Goal: Information Seeking & Learning: Check status

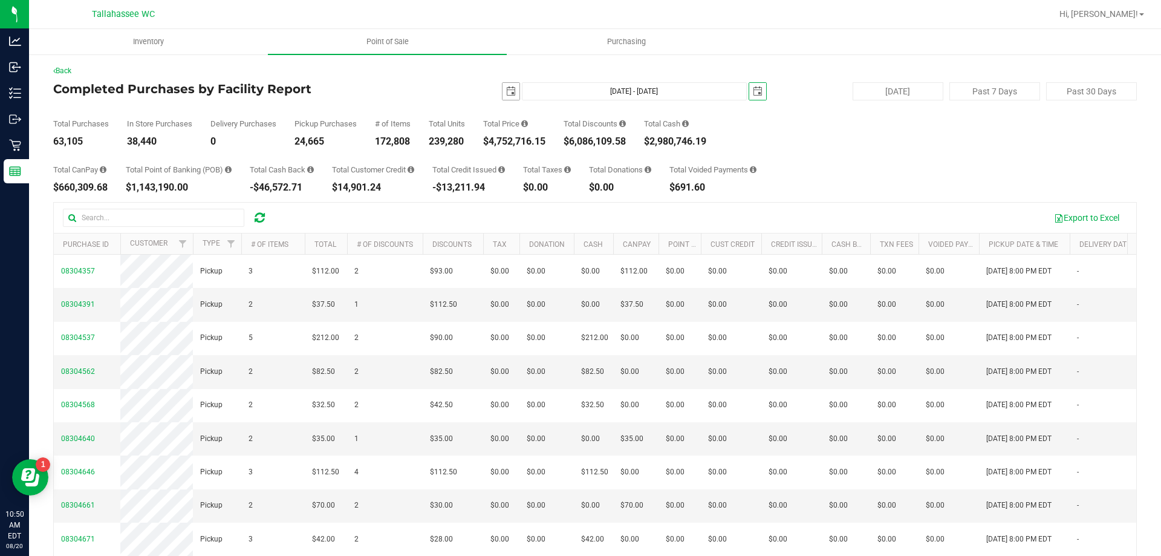
click at [513, 93] on span "[DATE]" at bounding box center [511, 91] width 18 height 18
click at [753, 94] on span "select" at bounding box center [758, 91] width 10 height 10
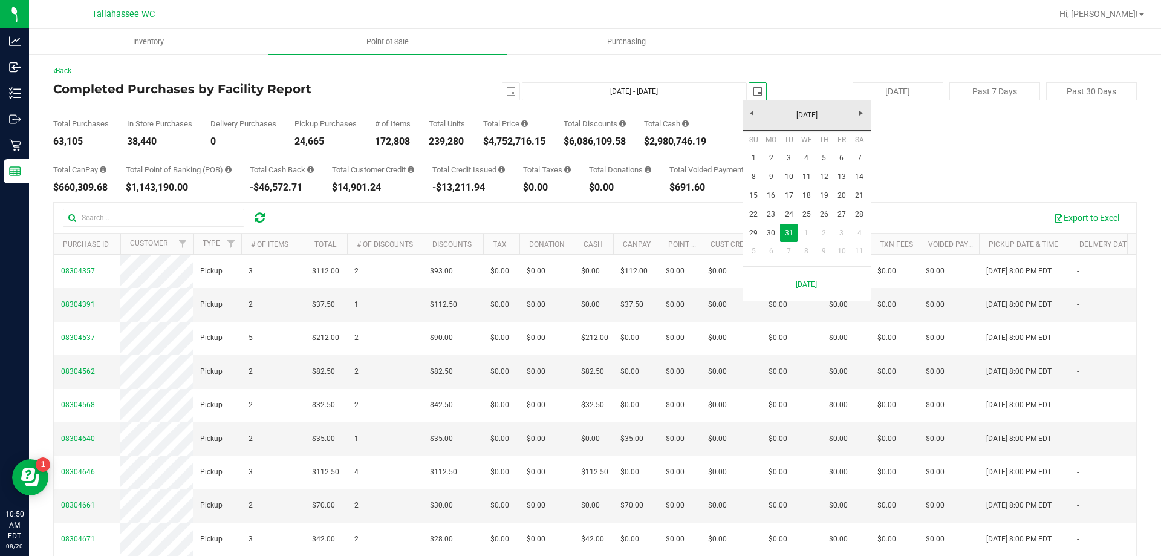
scroll to position [0, 30]
click at [816, 118] on link "[DATE]" at bounding box center [807, 115] width 130 height 19
click at [862, 117] on span "Next" at bounding box center [861, 113] width 10 height 10
click at [856, 192] on link "Aug" at bounding box center [852, 182] width 31 height 31
click at [856, 177] on link "9" at bounding box center [860, 176] width 18 height 19
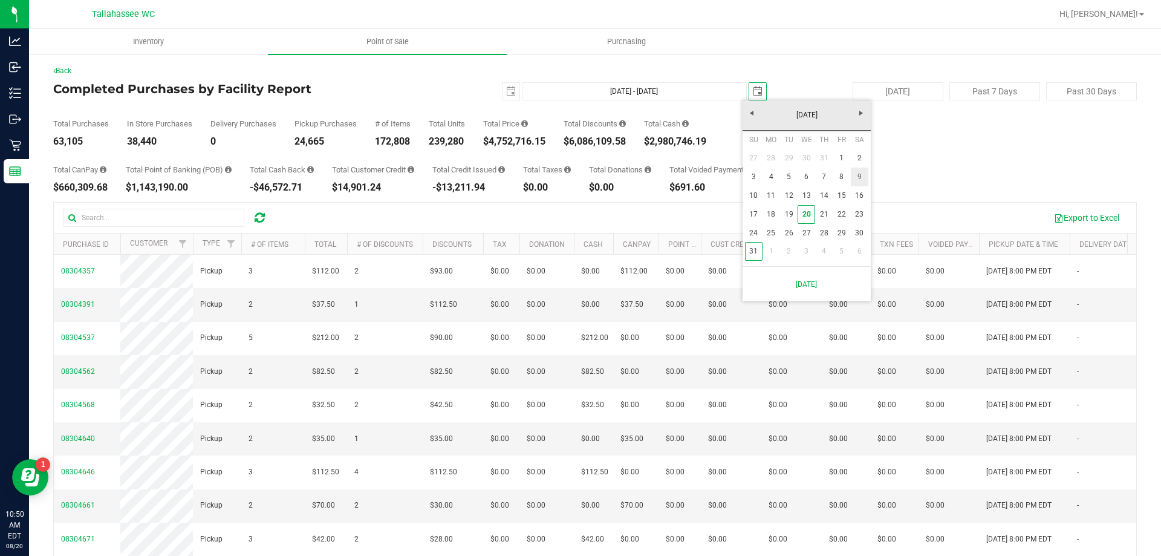
type input "[DATE] - [DATE]"
type input "[DATE]"
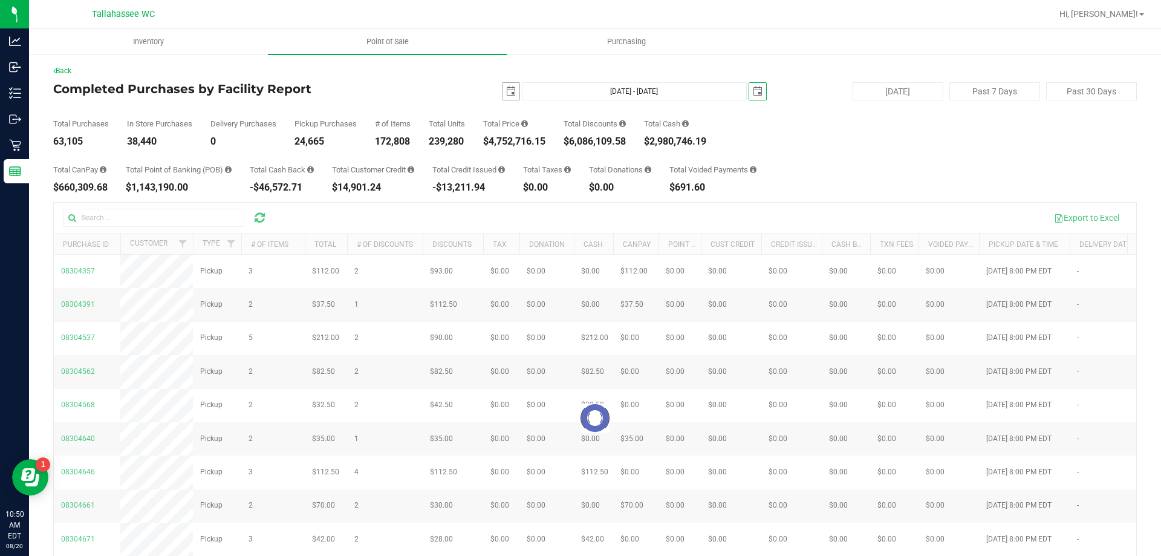
click at [509, 94] on span "select" at bounding box center [511, 91] width 10 height 10
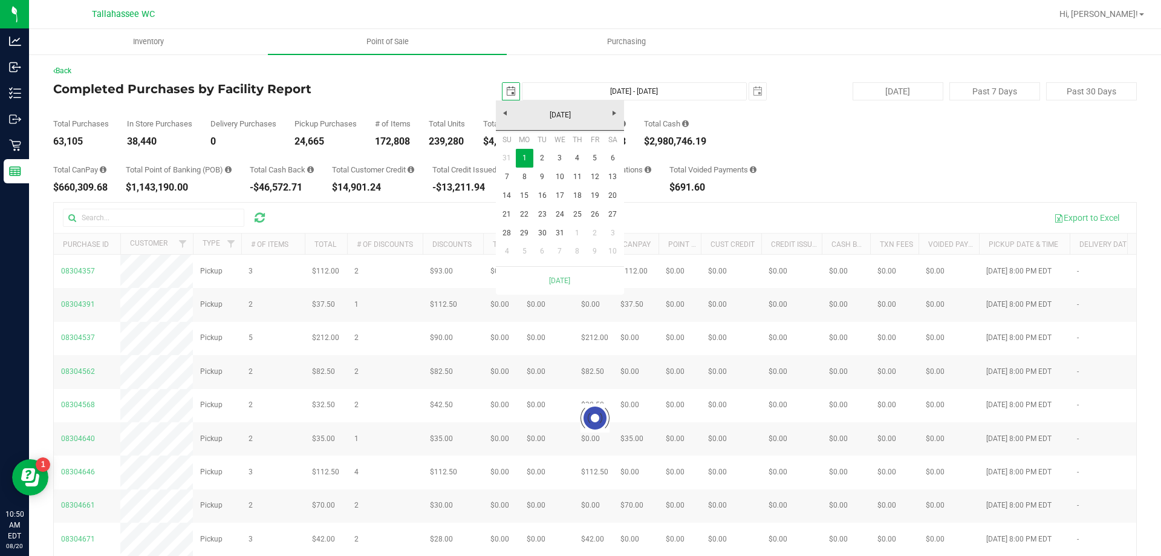
scroll to position [0, 30]
click at [616, 115] on span "Next" at bounding box center [614, 113] width 10 height 10
click at [559, 112] on link "[DATE]" at bounding box center [560, 115] width 130 height 19
click at [616, 114] on span "Next" at bounding box center [614, 113] width 10 height 10
click at [609, 175] on link "Aug" at bounding box center [606, 182] width 31 height 31
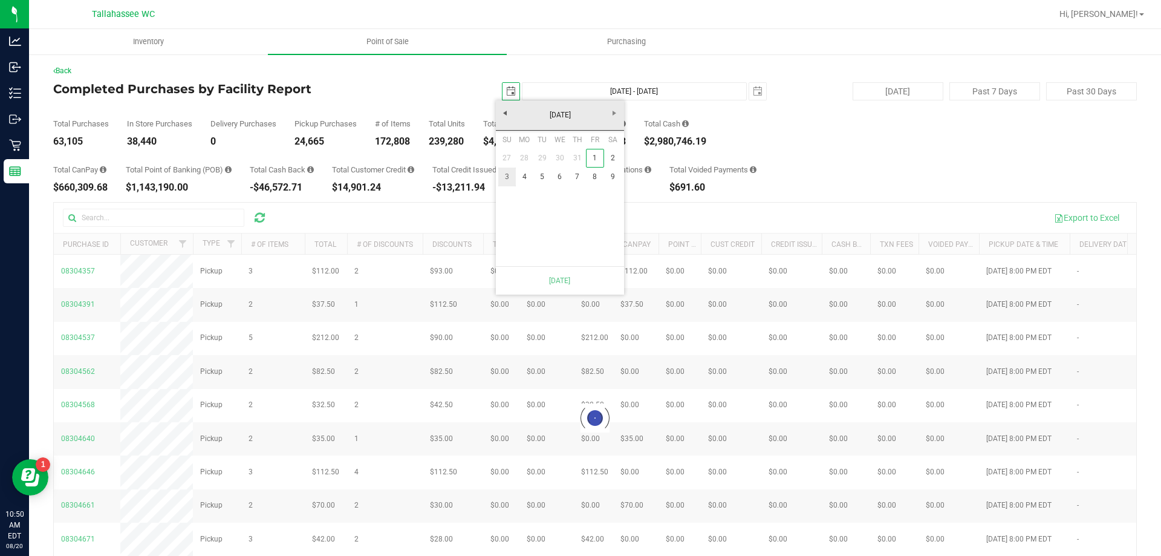
click at [512, 177] on link "3" at bounding box center [507, 176] width 18 height 19
type input "[DATE] - [DATE]"
type input "[DATE]"
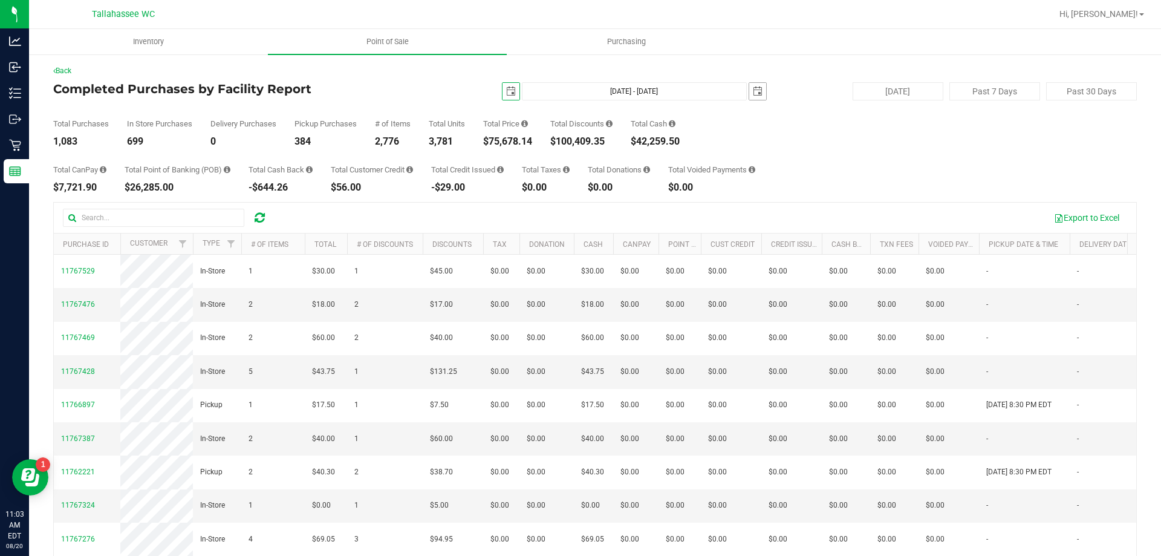
click at [749, 90] on span "[DATE]" at bounding box center [758, 91] width 18 height 18
click at [753, 91] on span "select" at bounding box center [758, 91] width 10 height 10
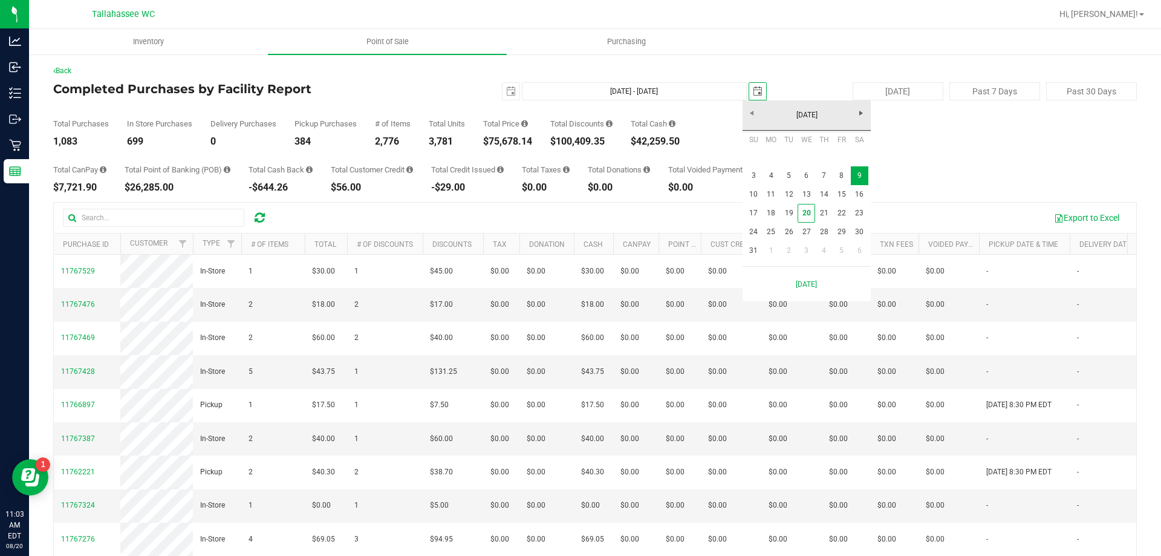
scroll to position [0, 30]
click at [860, 197] on link "16" at bounding box center [860, 194] width 18 height 19
type input "[DATE] - [DATE]"
type input "[DATE]"
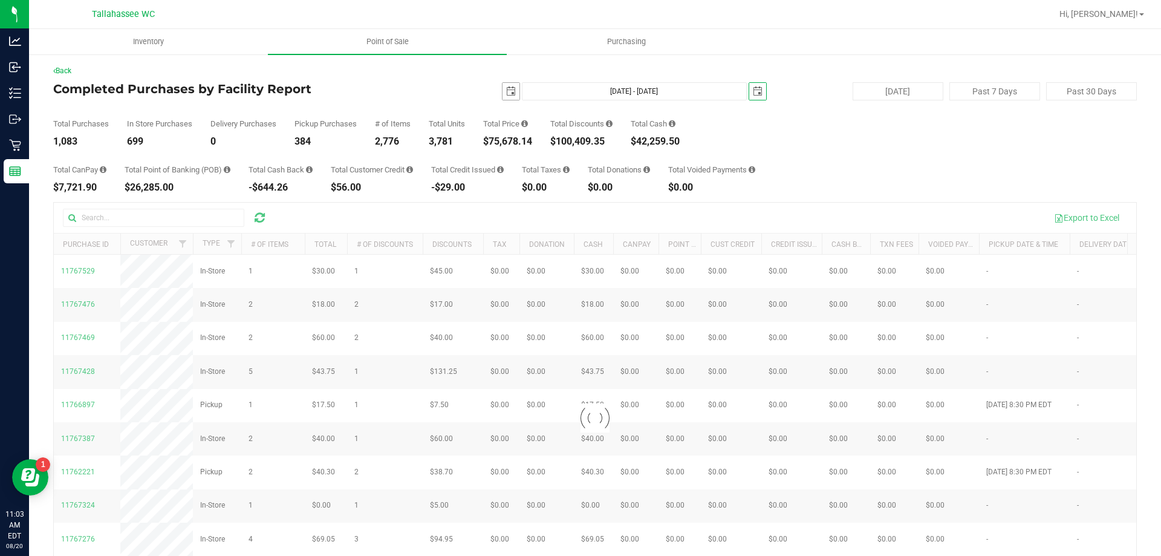
click at [506, 94] on span "select" at bounding box center [511, 91] width 10 height 10
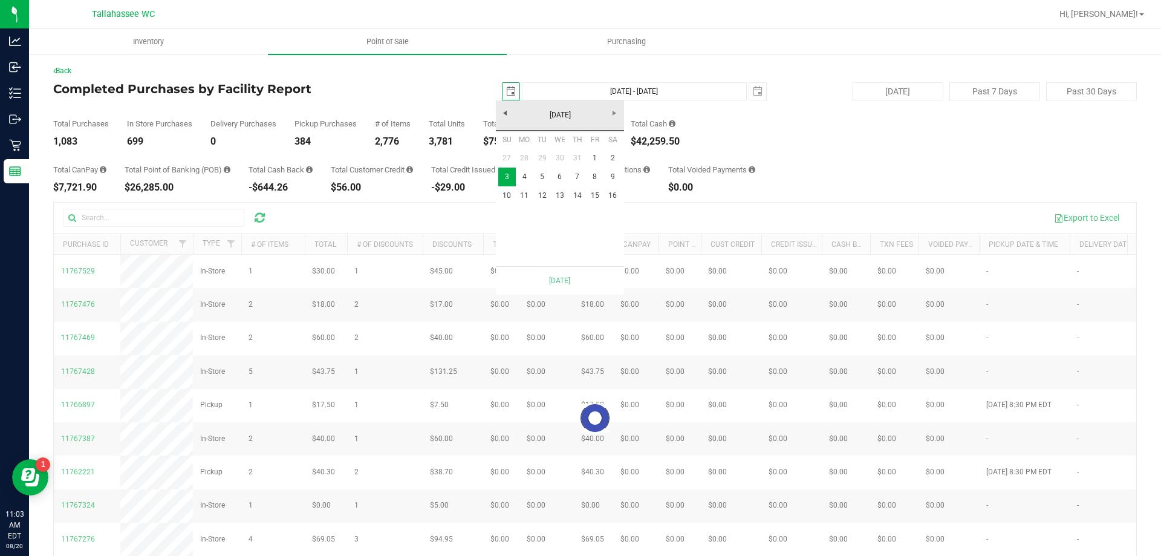
scroll to position [0, 30]
click at [511, 193] on link "10" at bounding box center [507, 195] width 18 height 19
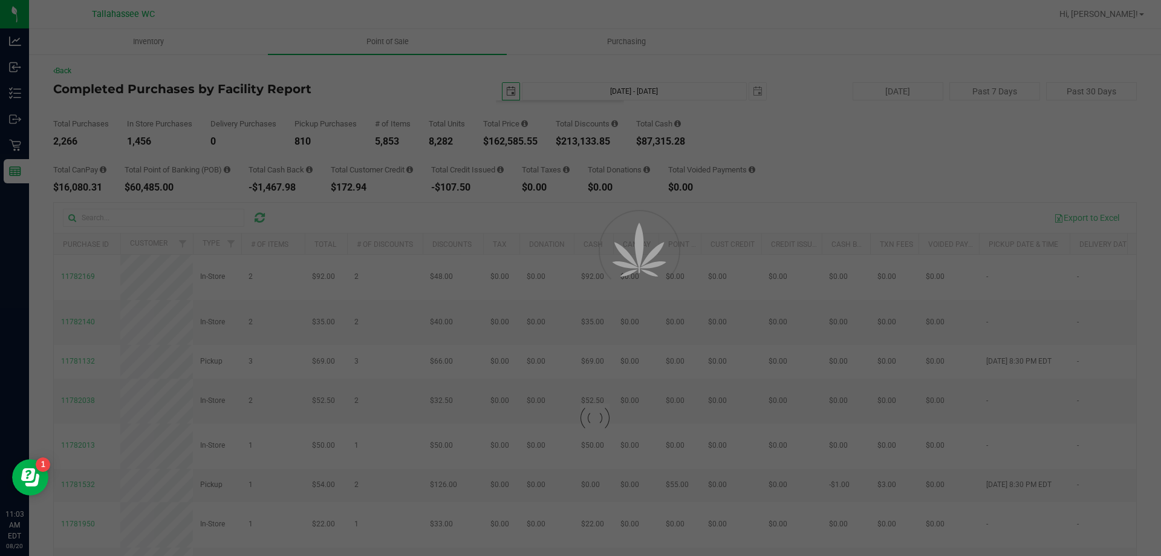
type input "[DATE] - [DATE]"
type input "[DATE]"
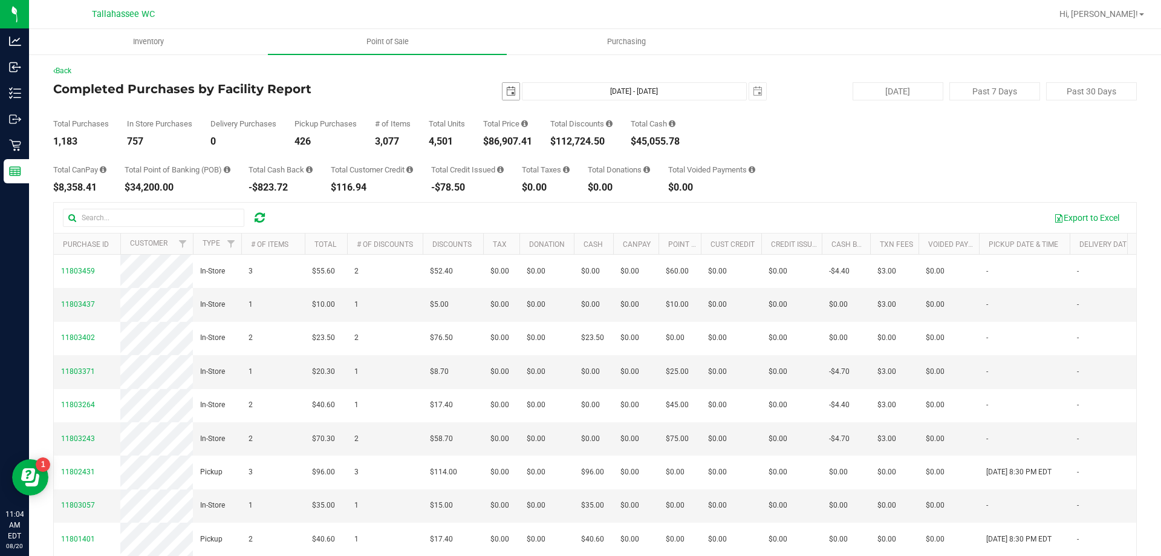
click at [510, 90] on span "select" at bounding box center [510, 91] width 17 height 17
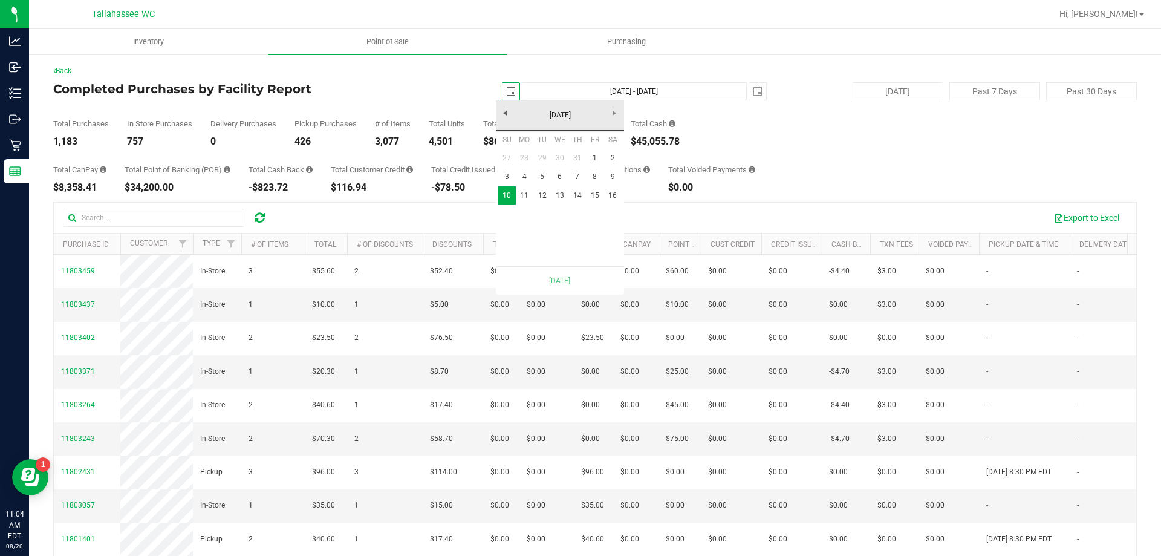
scroll to position [0, 30]
click at [505, 176] on link "3" at bounding box center [507, 176] width 18 height 19
type input "[DATE] - [DATE]"
type input "[DATE]"
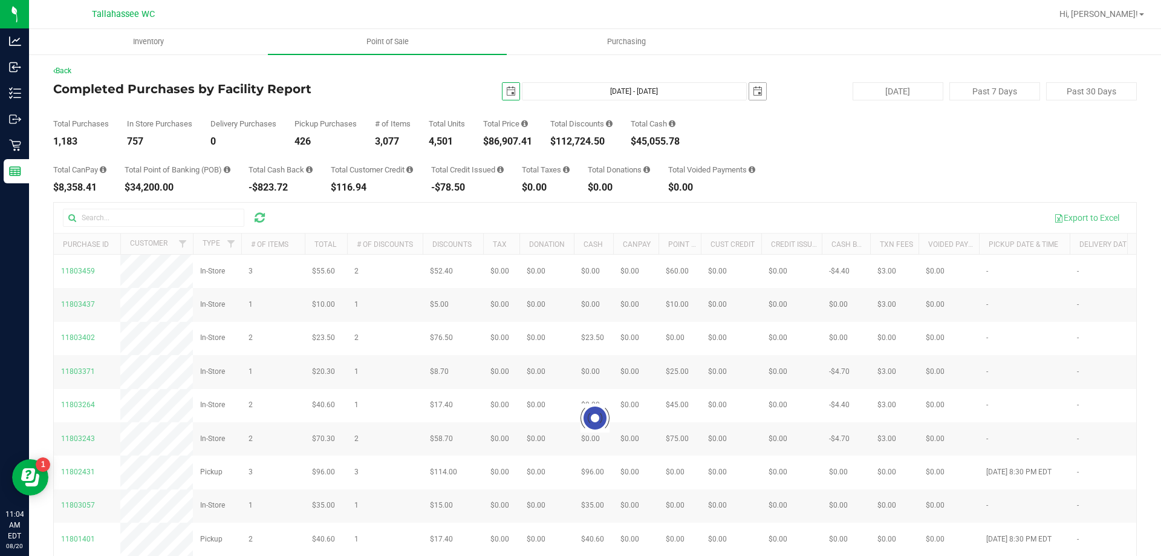
click at [755, 95] on span "select" at bounding box center [758, 91] width 10 height 10
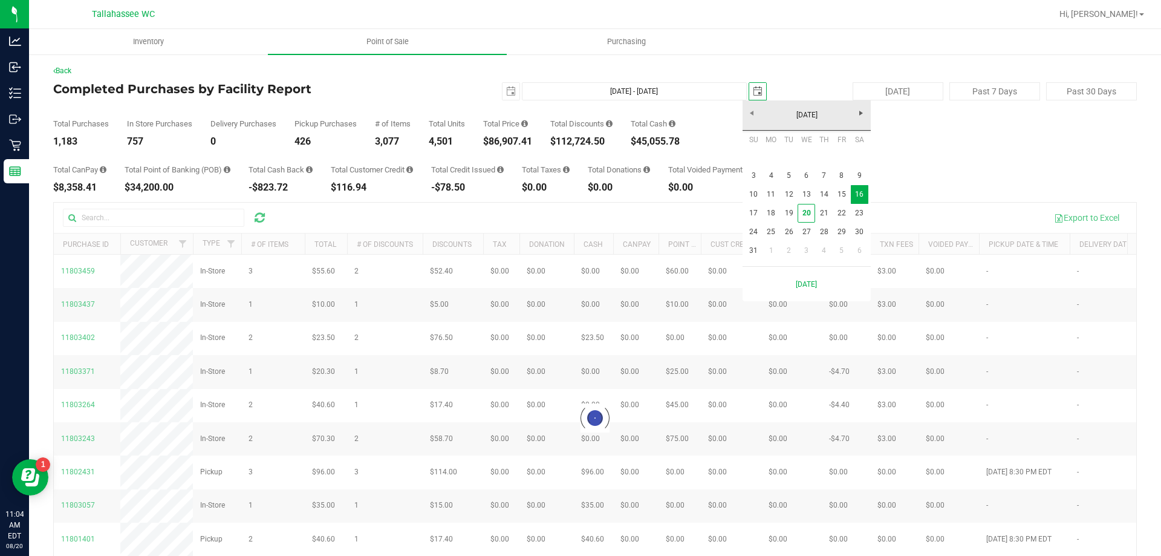
scroll to position [0, 30]
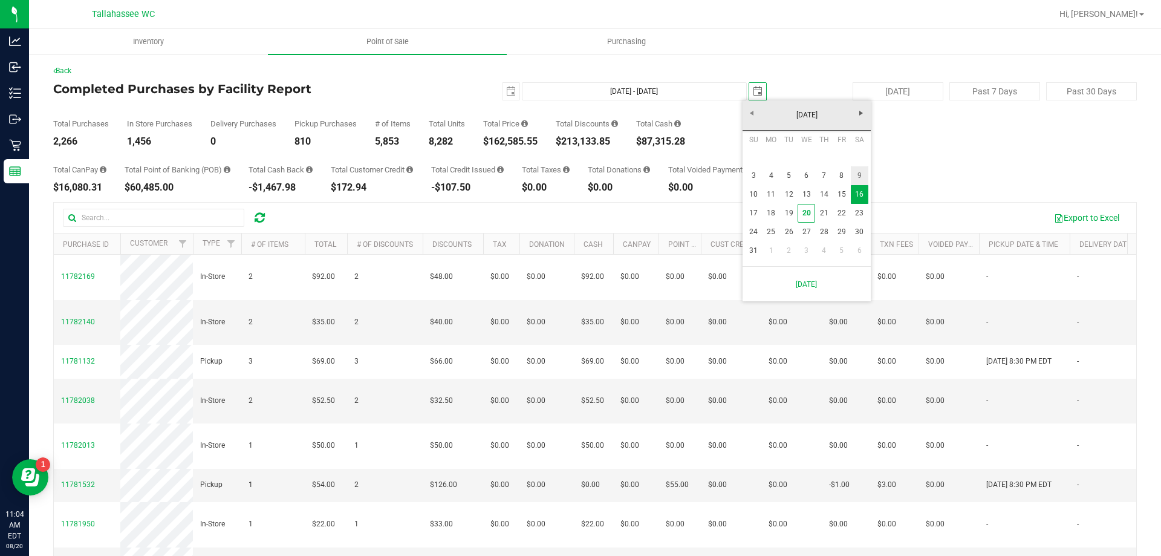
click at [859, 176] on link "9" at bounding box center [860, 175] width 18 height 19
type input "[DATE] - [DATE]"
type input "[DATE]"
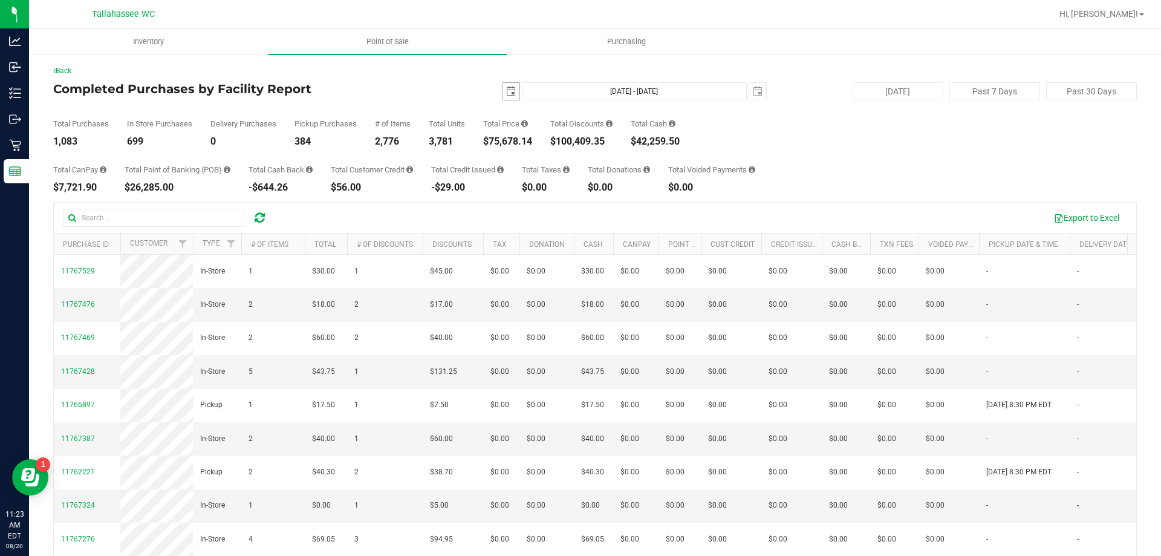
click at [513, 100] on span "[DATE]" at bounding box center [511, 91] width 18 height 18
click at [753, 89] on span "select" at bounding box center [758, 91] width 10 height 10
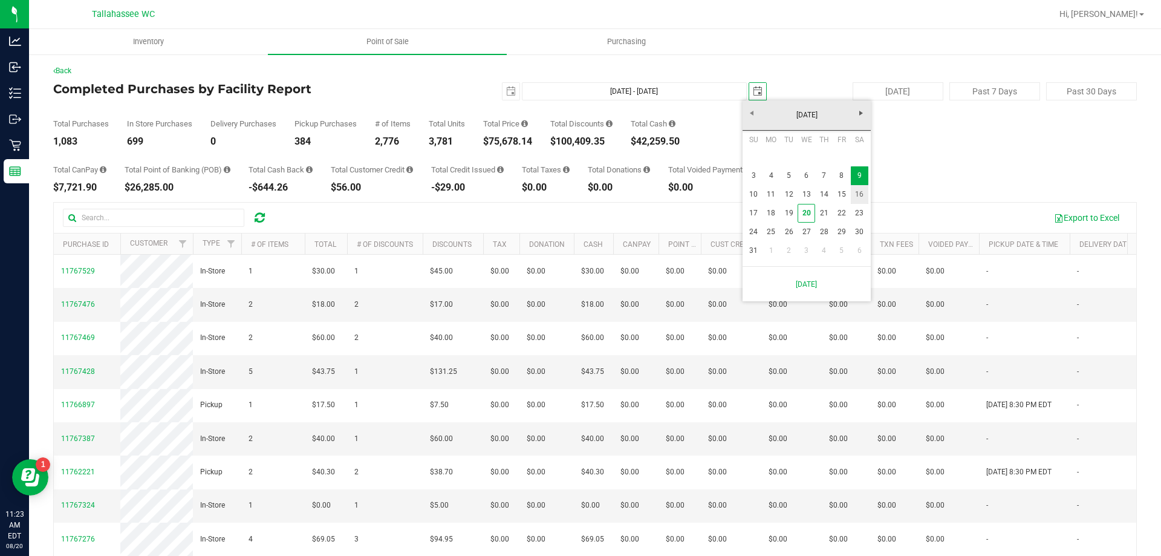
click at [860, 193] on link "16" at bounding box center [860, 194] width 18 height 19
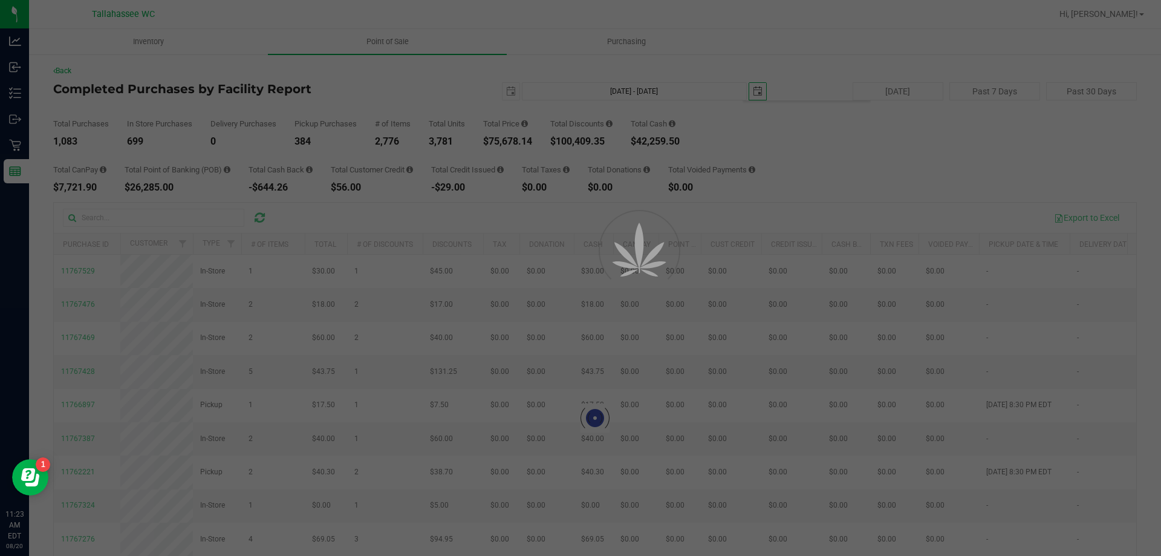
type input "[DATE] - [DATE]"
type input "[DATE]"
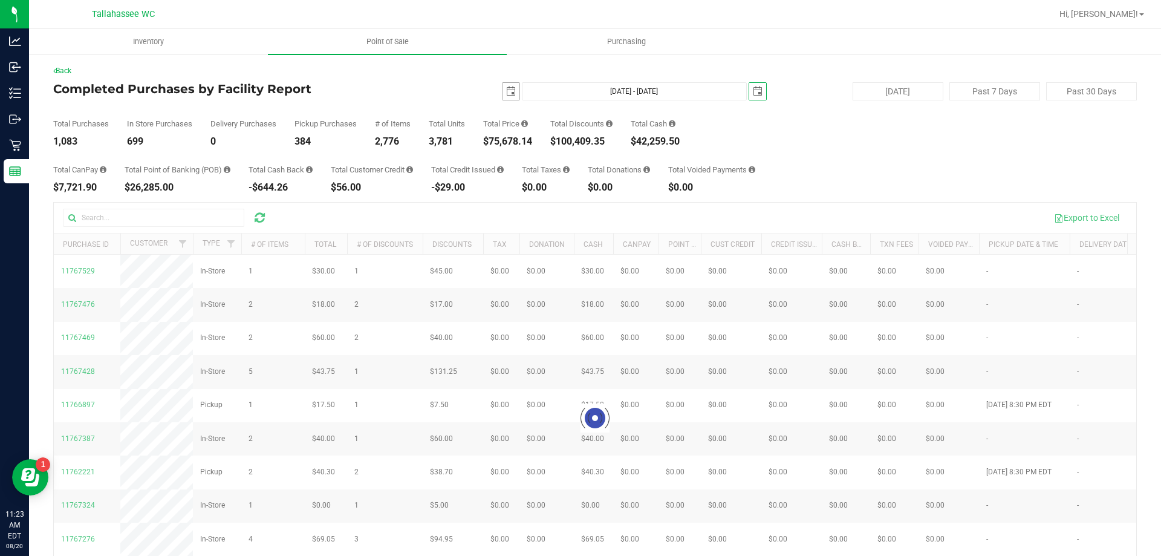
click at [502, 93] on span "select" at bounding box center [510, 91] width 17 height 17
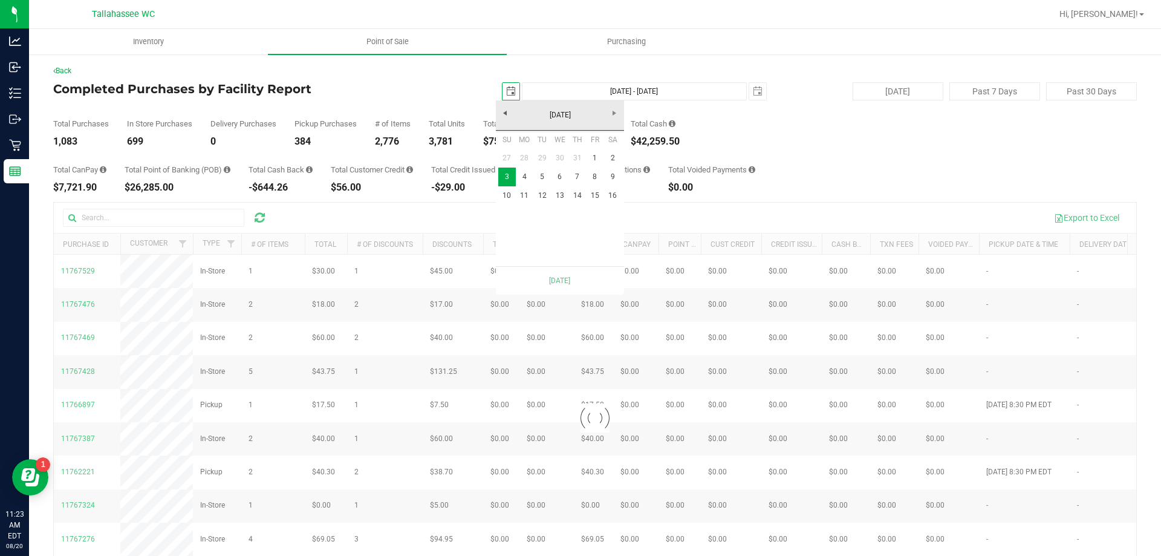
scroll to position [0, 30]
click at [581, 115] on link "[DATE]" at bounding box center [560, 115] width 130 height 19
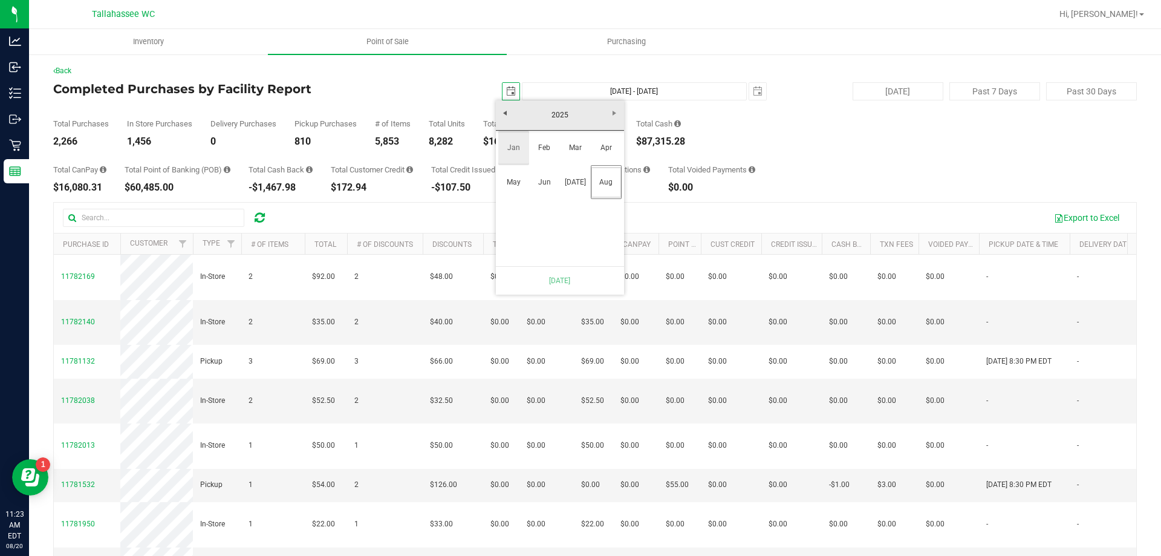
click at [521, 141] on link "Jan" at bounding box center [513, 147] width 31 height 31
click at [553, 157] on link "1" at bounding box center [560, 158] width 18 height 19
type input "[DATE] - [DATE]"
type input "[DATE]"
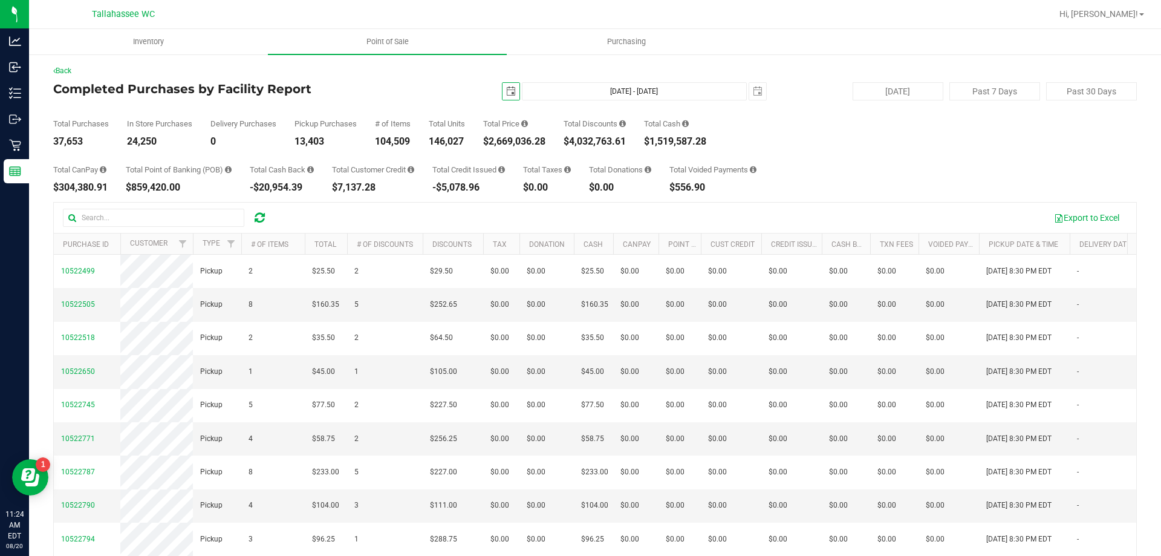
click at [71, 137] on div "37,653" at bounding box center [81, 142] width 56 height 10
copy div "37,653"
click at [507, 90] on span "select" at bounding box center [511, 91] width 10 height 10
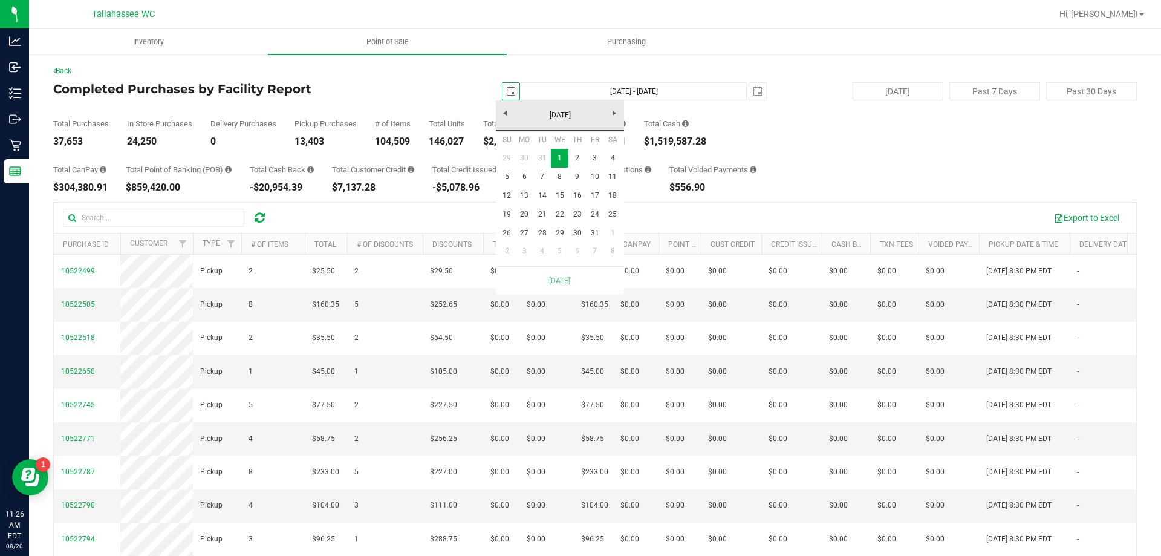
scroll to position [0, 30]
click at [565, 111] on link "[DATE]" at bounding box center [560, 115] width 130 height 19
click at [500, 114] on link "2025" at bounding box center [560, 115] width 130 height 19
click at [550, 180] on link "2024" at bounding box center [544, 182] width 31 height 31
click at [520, 151] on link "Jan" at bounding box center [513, 147] width 31 height 31
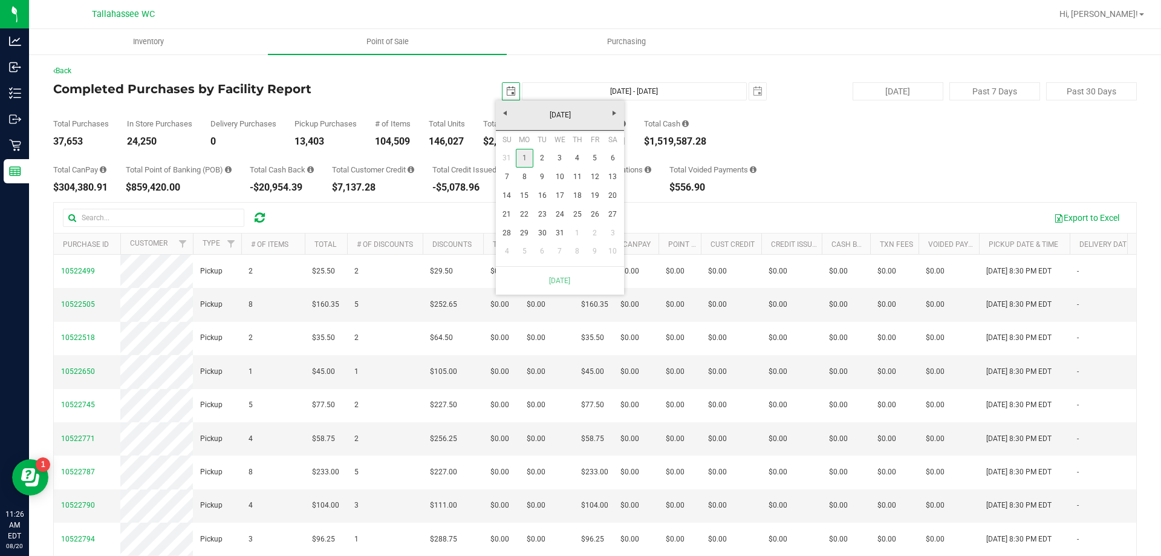
click at [524, 160] on link "1" at bounding box center [525, 158] width 18 height 19
type input "[DATE] - [DATE]"
type input "[DATE]"
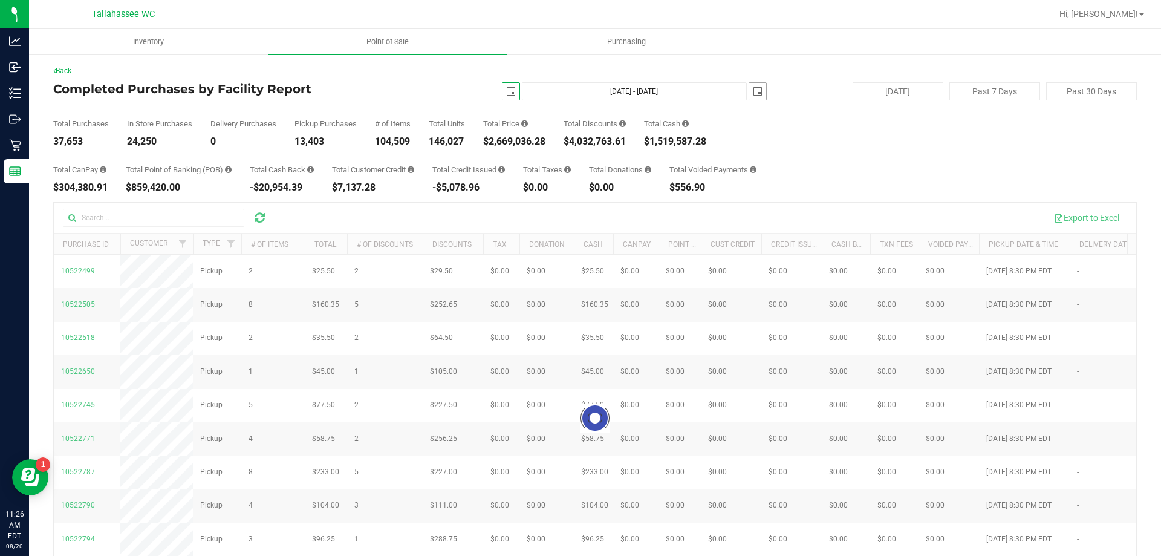
click at [753, 96] on span "select" at bounding box center [757, 91] width 17 height 17
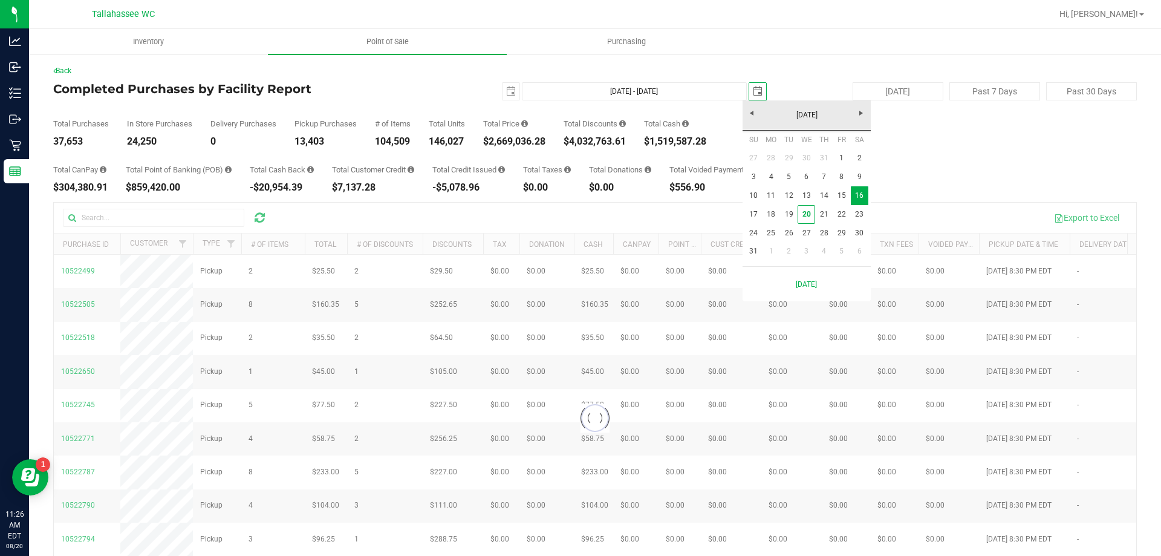
scroll to position [0, 30]
click at [798, 118] on link "[DATE]" at bounding box center [807, 115] width 130 height 19
click at [748, 115] on link "2025" at bounding box center [807, 115] width 130 height 19
click at [788, 180] on link "2024" at bounding box center [791, 182] width 31 height 31
click at [859, 187] on link "Aug" at bounding box center [852, 182] width 31 height 31
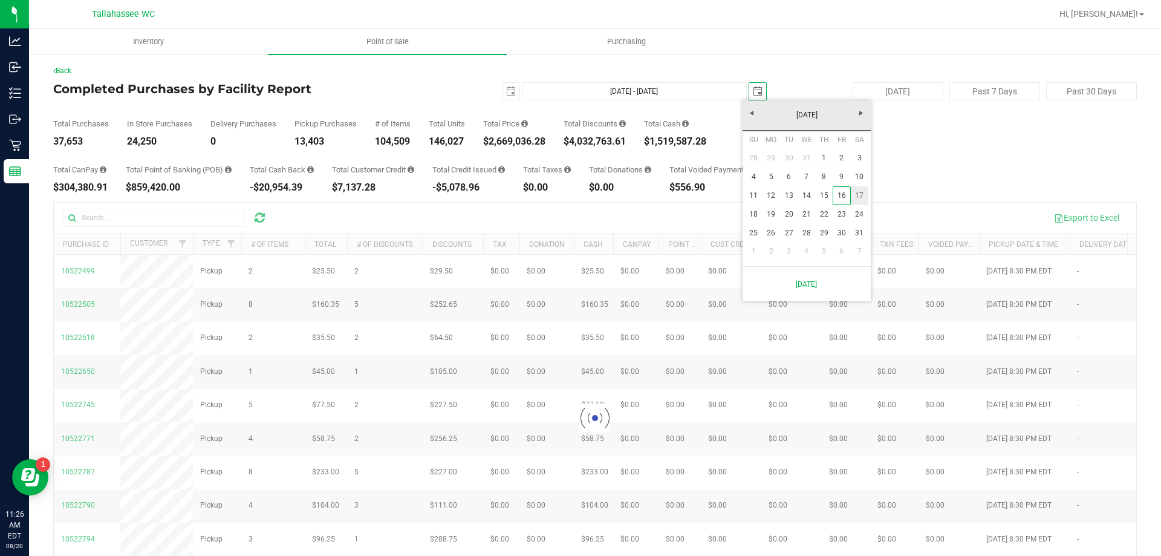
click at [859, 198] on link "17" at bounding box center [860, 195] width 18 height 19
type input "[DATE] - [DATE]"
type input "[DATE]"
